Goal: Information Seeking & Learning: Learn about a topic

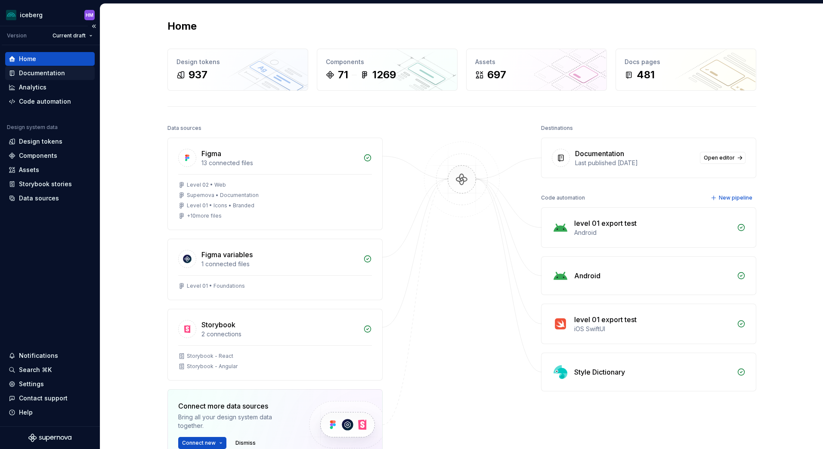
click at [48, 77] on div "Documentation" at bounding box center [42, 73] width 46 height 9
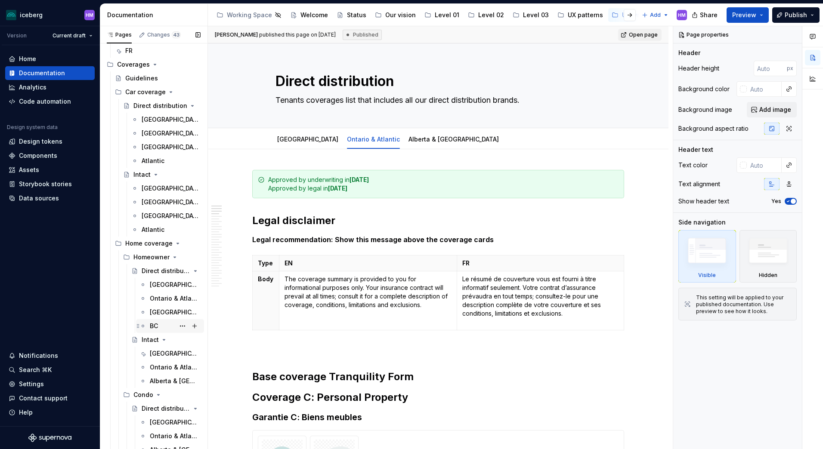
scroll to position [129, 0]
click at [158, 285] on div "[GEOGRAPHIC_DATA]" at bounding box center [162, 284] width 25 height 9
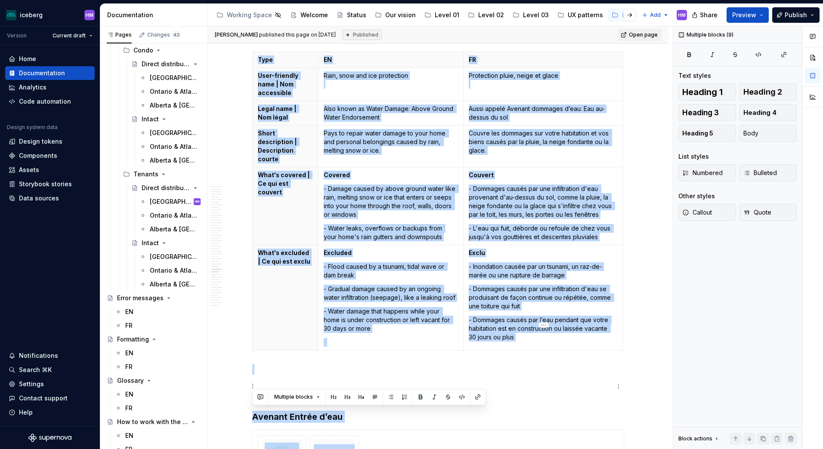
scroll to position [7116, 0]
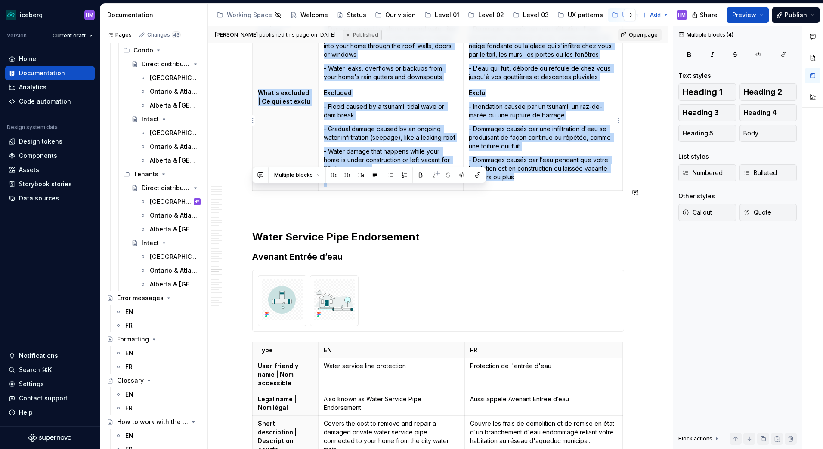
drag, startPoint x: 253, startPoint y: 93, endPoint x: 533, endPoint y: 171, distance: 291.5
copy div "Lorem Ipsumd: Sitam Consec Adipi Elitseddoei Tempori utlabore e’dol: Mag al-eni…"
type textarea "*"
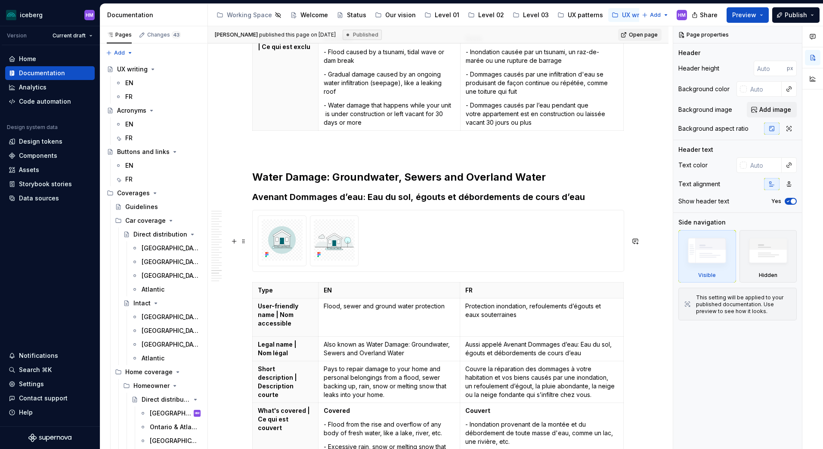
scroll to position [5084, 0]
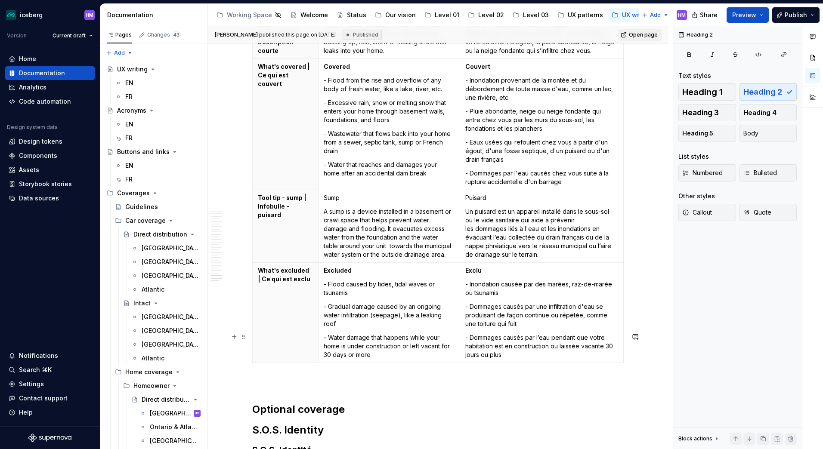
click at [254, 377] on p at bounding box center [438, 382] width 372 height 10
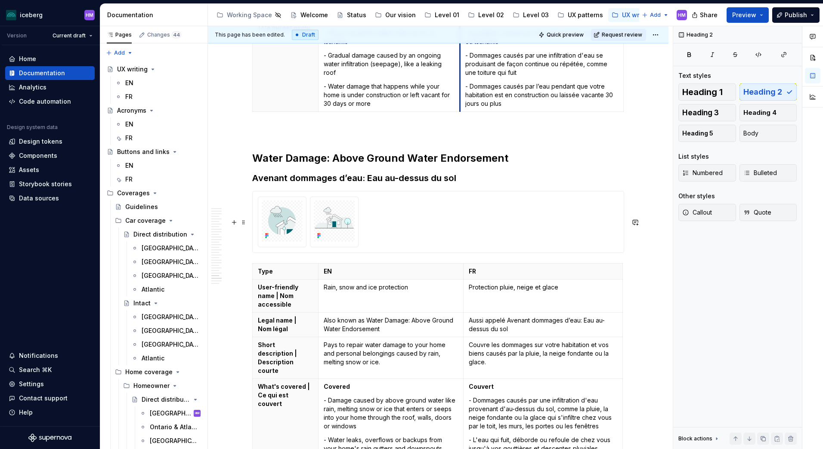
scroll to position [5557, 0]
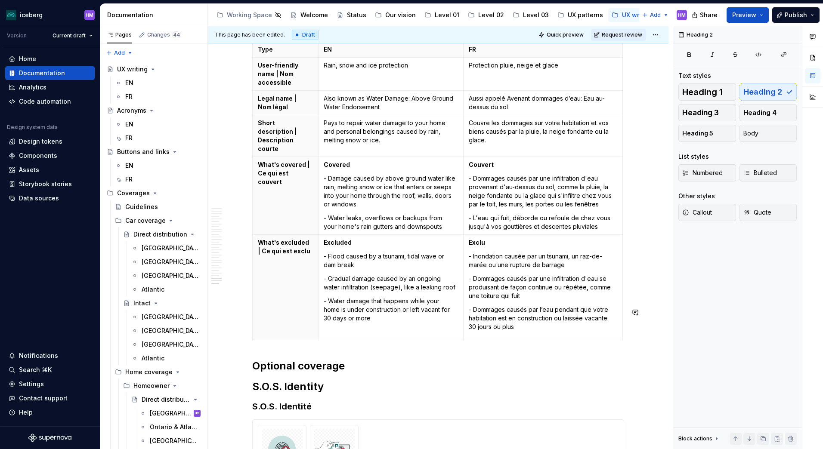
click at [254, 359] on h2 "Optional coverage" at bounding box center [438, 366] width 372 height 14
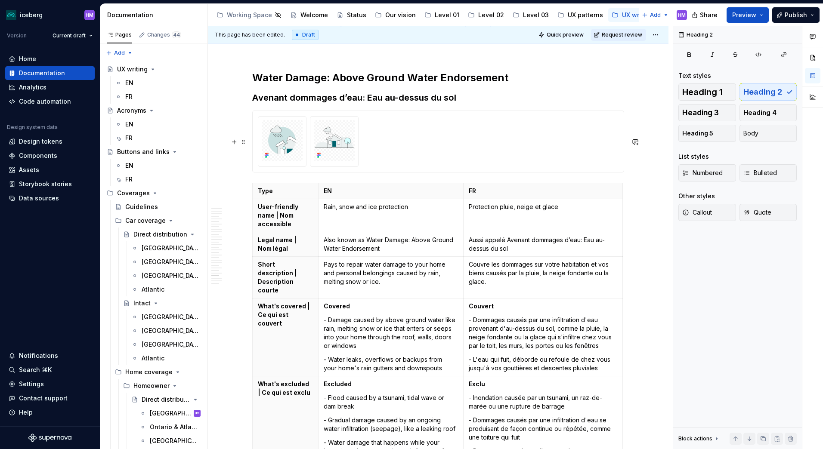
scroll to position [5428, 0]
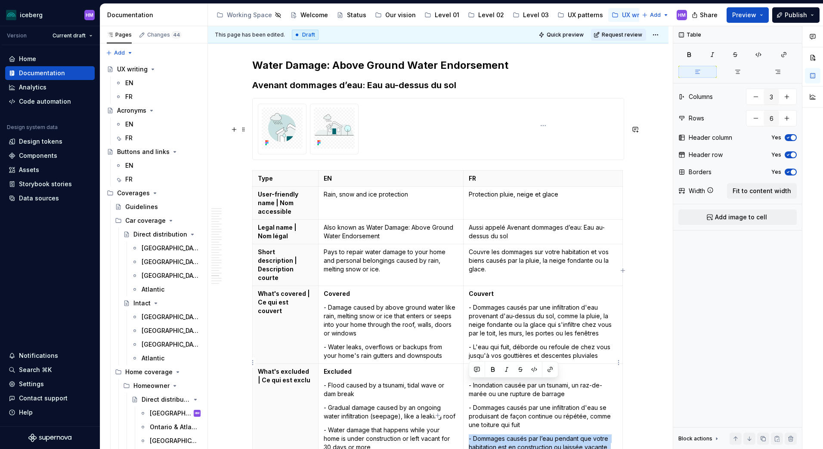
drag, startPoint x: 529, startPoint y: 405, endPoint x: 469, endPoint y: 388, distance: 61.8
click at [469, 434] on p "- Dommages causés par l’eau pendant que votre habitation est en construction ou…" at bounding box center [542, 447] width 148 height 26
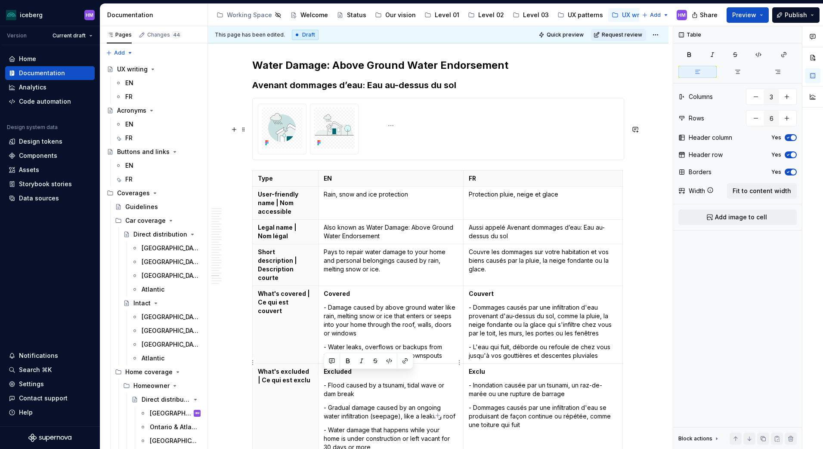
drag, startPoint x: 376, startPoint y: 397, endPoint x: 322, endPoint y: 377, distance: 57.7
click at [322, 377] on td "Excluded - Flood caused by a tsunami, tidal wave or dam break - Gradual damage …" at bounding box center [390, 416] width 145 height 105
click at [289, 377] on th "What's excluded | Ce qui est exclu" at bounding box center [286, 401] width 66 height 74
click at [558, 404] on p "- Dommages causés par une infiltration d'eau se produisant de façon continue ou…" at bounding box center [542, 417] width 148 height 26
click at [456, 404] on p "- Gradual damage caused by an ongoing water infiltration (seepage), like a leak…" at bounding box center [390, 412] width 134 height 17
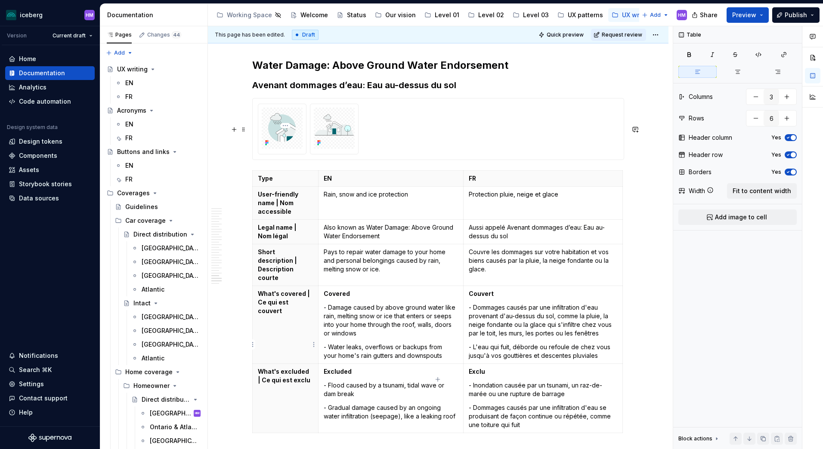
click at [308, 367] on p "What's excluded | Ce qui est exclu" at bounding box center [285, 375] width 55 height 17
drag, startPoint x: 510, startPoint y: 226, endPoint x: 469, endPoint y: 210, distance: 44.0
click at [469, 248] on p "Couvre les dommages sur votre habitation et vos biens causés par la pluie, la n…" at bounding box center [542, 261] width 148 height 26
drag, startPoint x: 387, startPoint y: 227, endPoint x: 320, endPoint y: 205, distance: 70.5
click at [320, 244] on td "Pays to repair water damage to your home and personal belongings caused by rain…" at bounding box center [390, 265] width 145 height 42
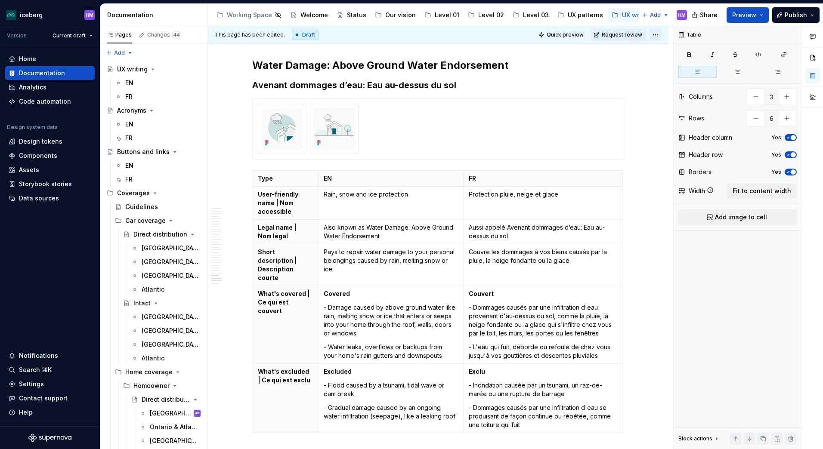
click at [656, 35] on html "iceberg HM Version Current draft Home Documentation Analytics Code automation D…" at bounding box center [411, 224] width 823 height 449
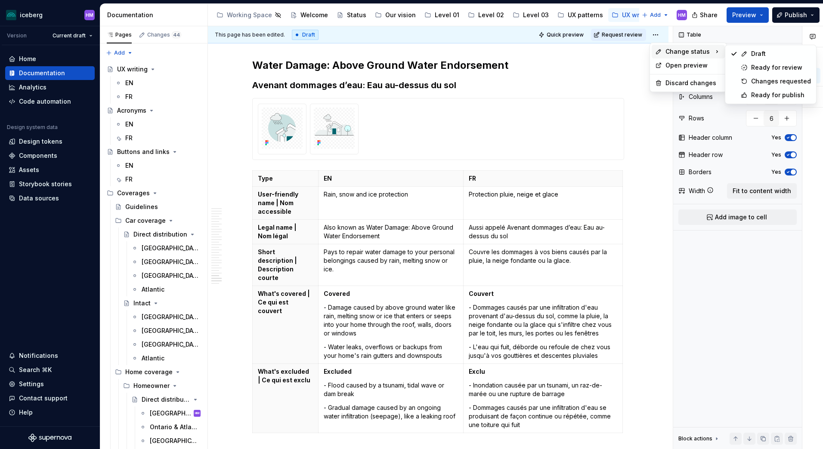
click at [671, 48] on span "Change status" at bounding box center [687, 51] width 44 height 9
click at [781, 94] on div "Ready for publish" at bounding box center [781, 95] width 60 height 9
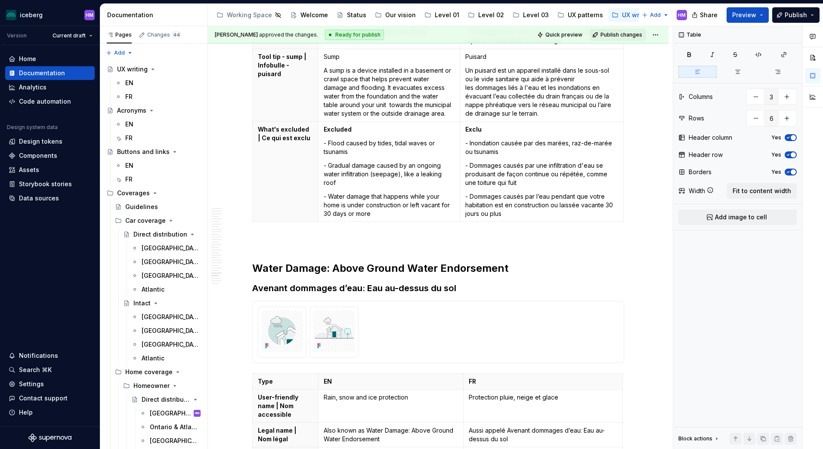
scroll to position [5397, 0]
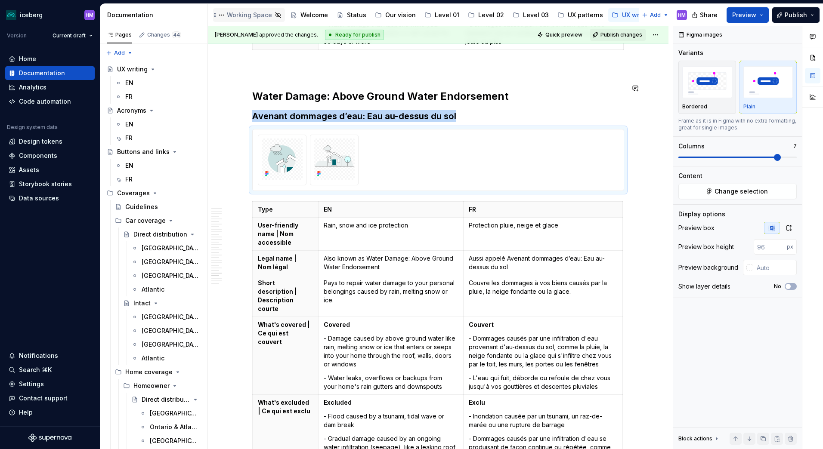
type textarea "*"
